Goal: Task Accomplishment & Management: Use online tool/utility

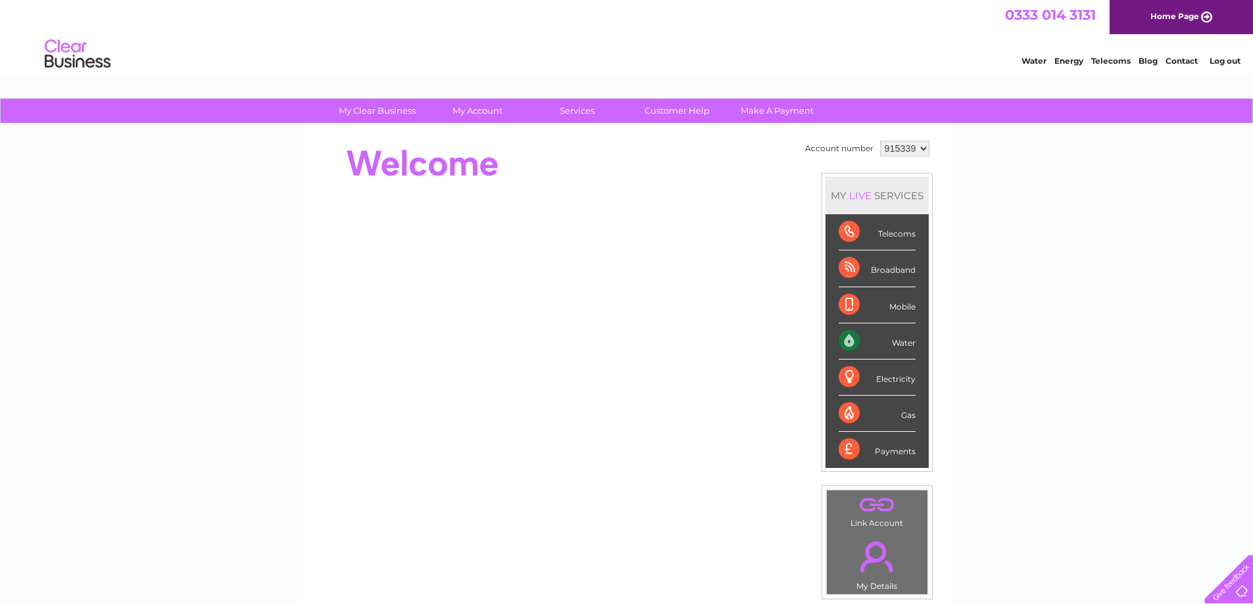
click at [918, 145] on select "915339 995453" at bounding box center [904, 149] width 49 height 16
select select "995453"
click at [880, 141] on select "915339 995453" at bounding box center [904, 149] width 49 height 16
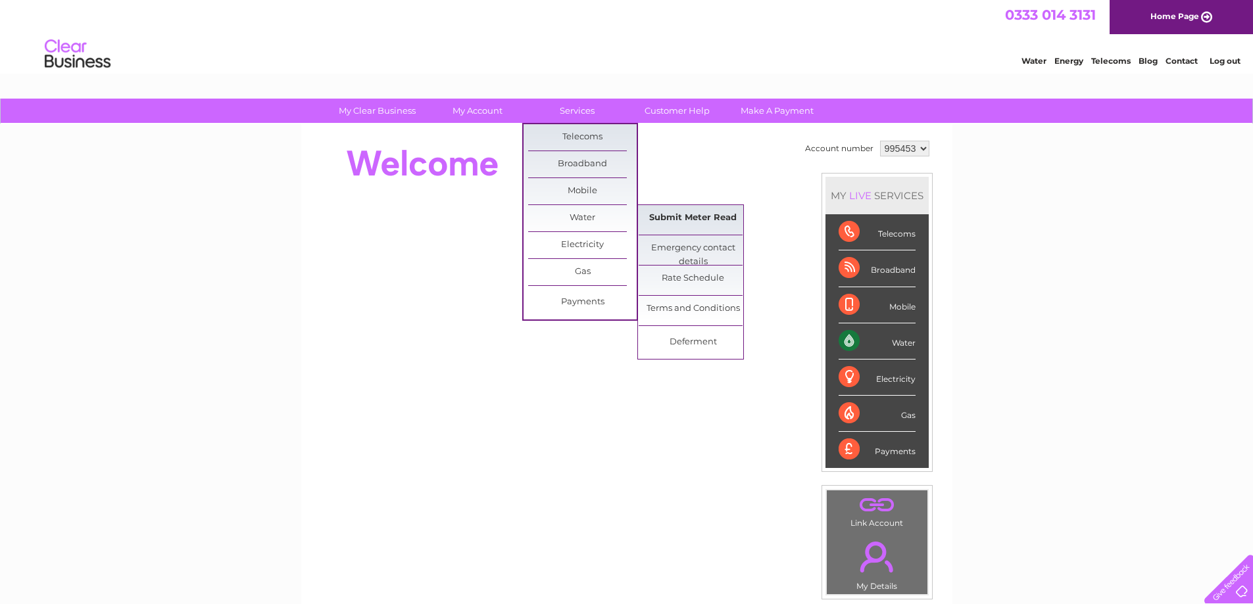
click at [651, 216] on link "Submit Meter Read" at bounding box center [693, 218] width 109 height 26
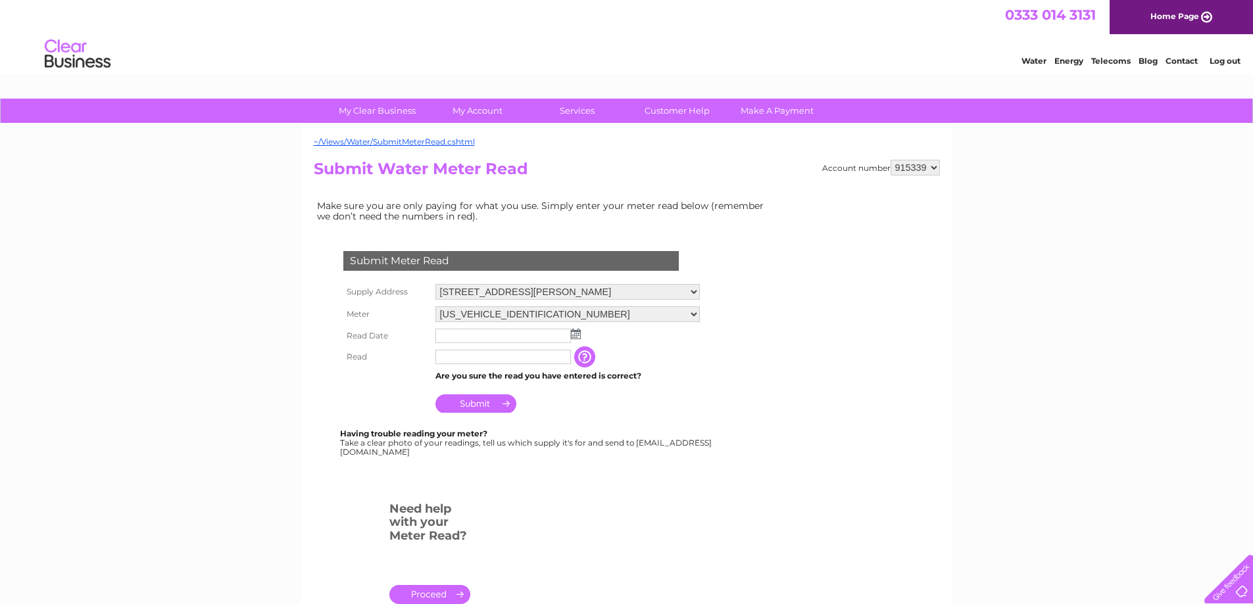
click at [936, 165] on select "915339 995453" at bounding box center [915, 168] width 49 height 16
select select "995453"
click at [891, 160] on select "915339 995453" at bounding box center [915, 168] width 49 height 16
click at [576, 335] on img at bounding box center [576, 334] width 10 height 11
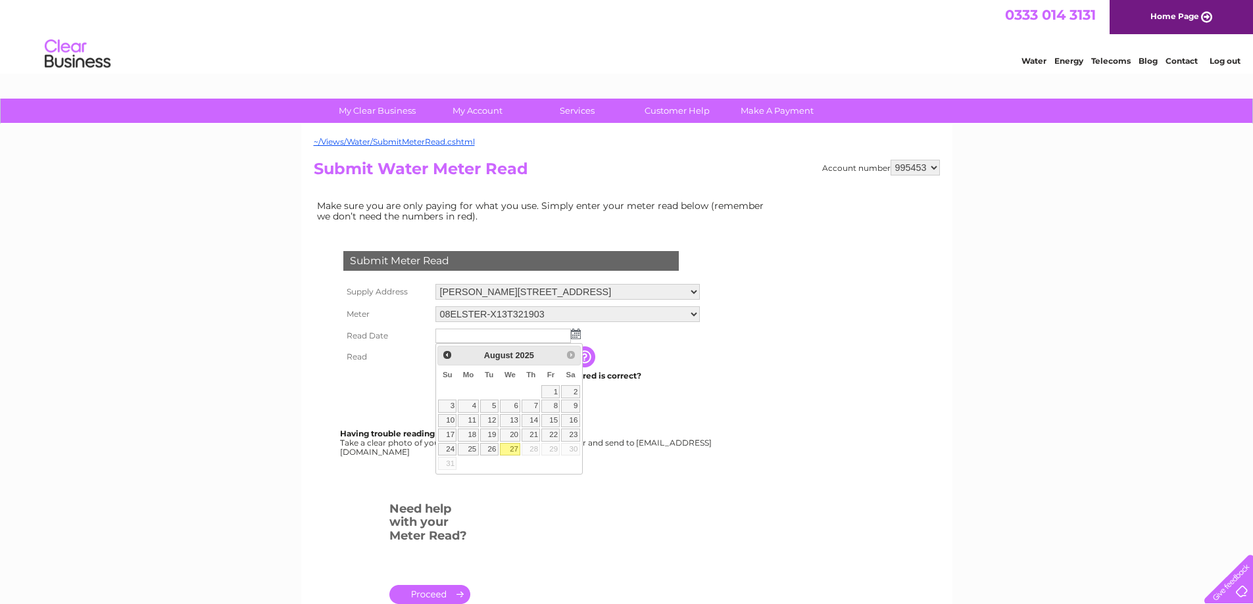
click at [516, 446] on link "27" at bounding box center [510, 449] width 21 height 13
type input "2025/08/27"
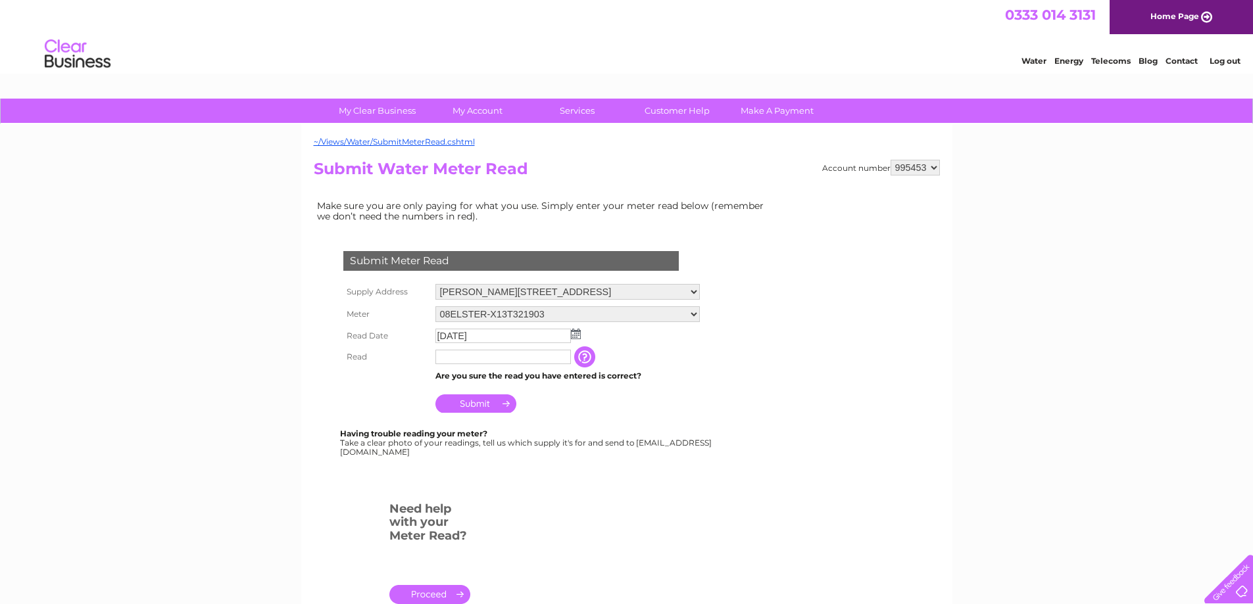
click at [472, 360] on input "text" at bounding box center [502, 357] width 135 height 14
type input "230"
click at [474, 403] on input "Submit" at bounding box center [475, 404] width 81 height 18
